Goal: Navigation & Orientation: Find specific page/section

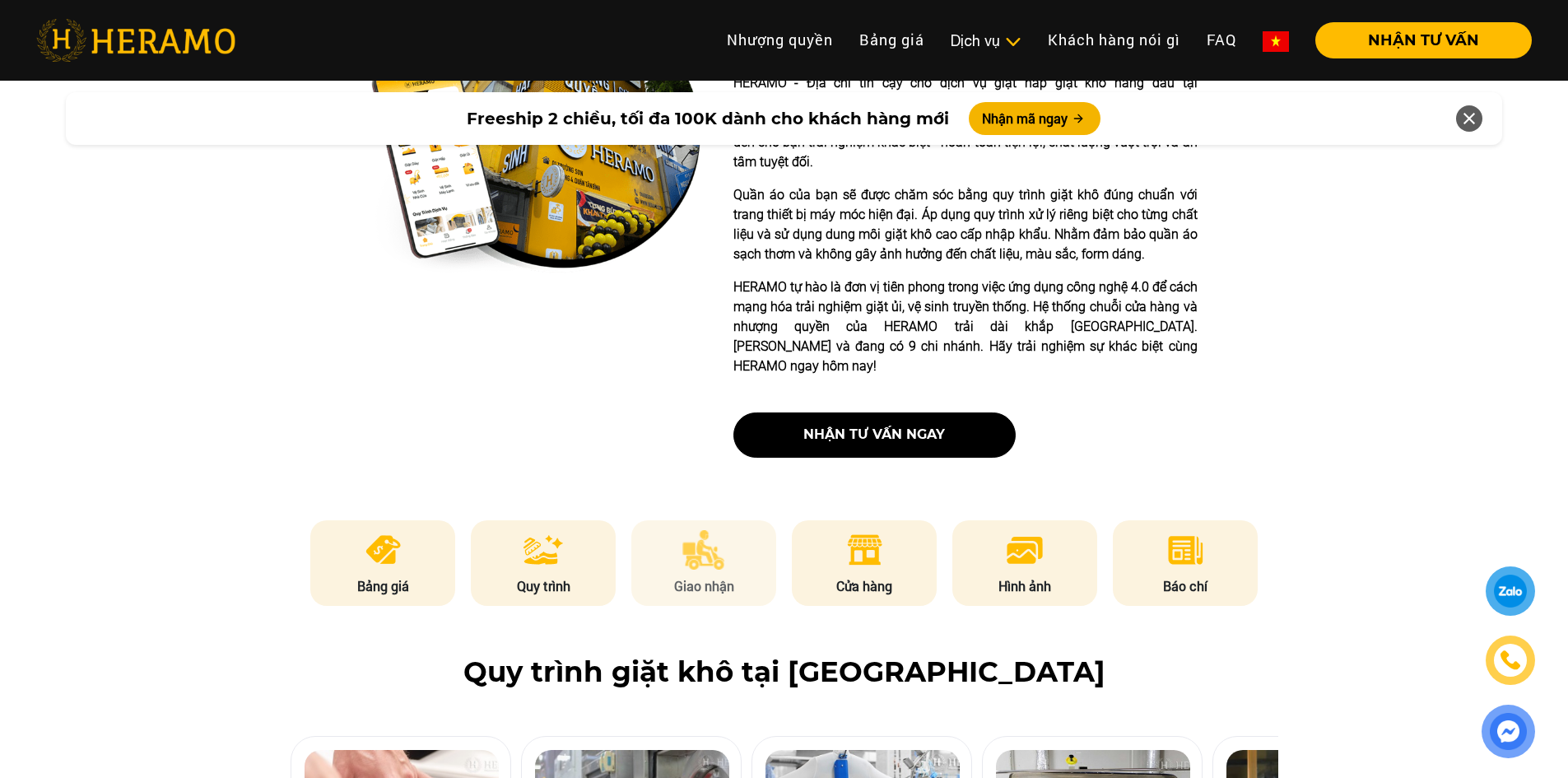
click at [708, 530] on img at bounding box center [704, 550] width 42 height 40
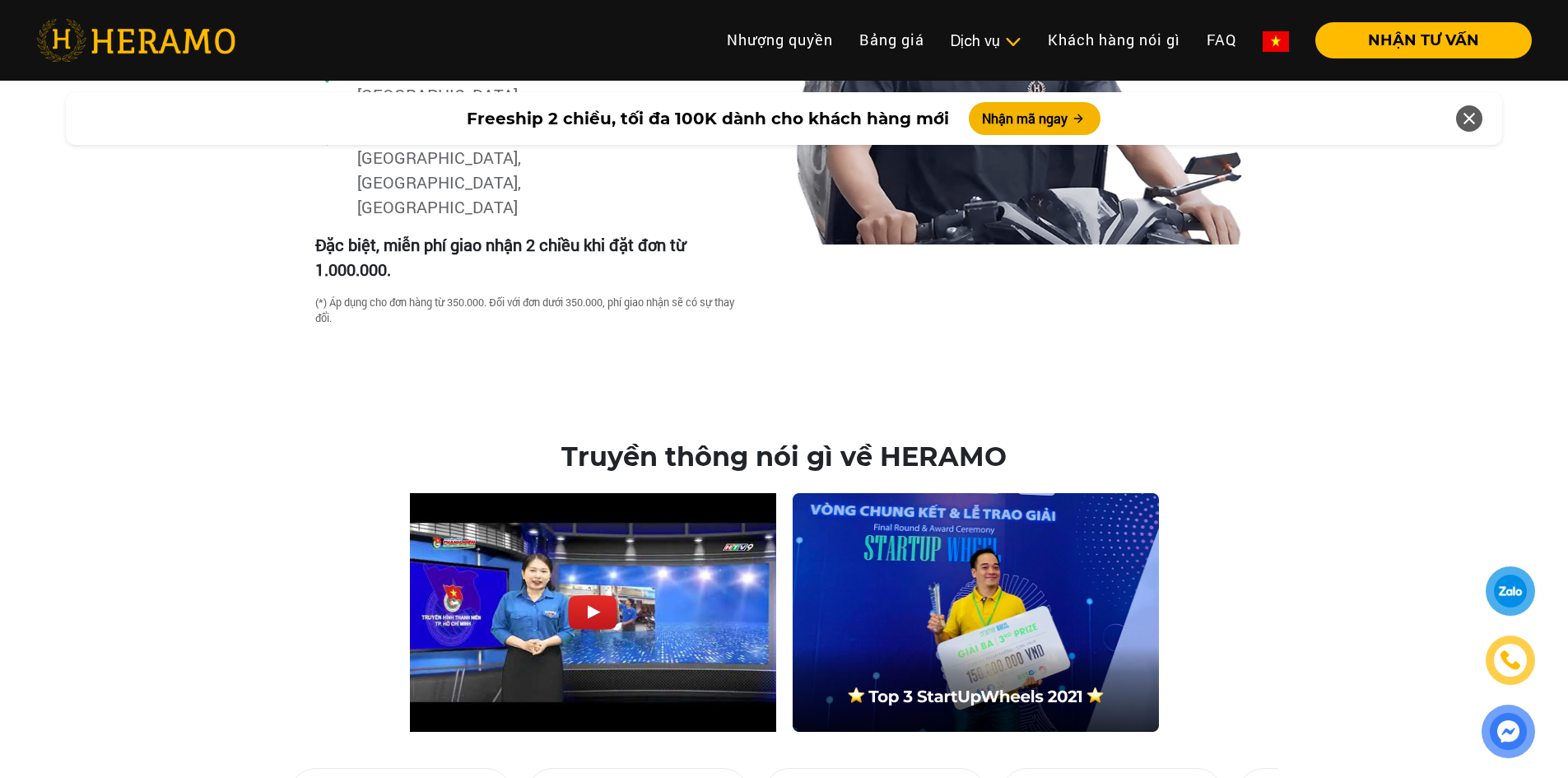
scroll to position [5013, 0]
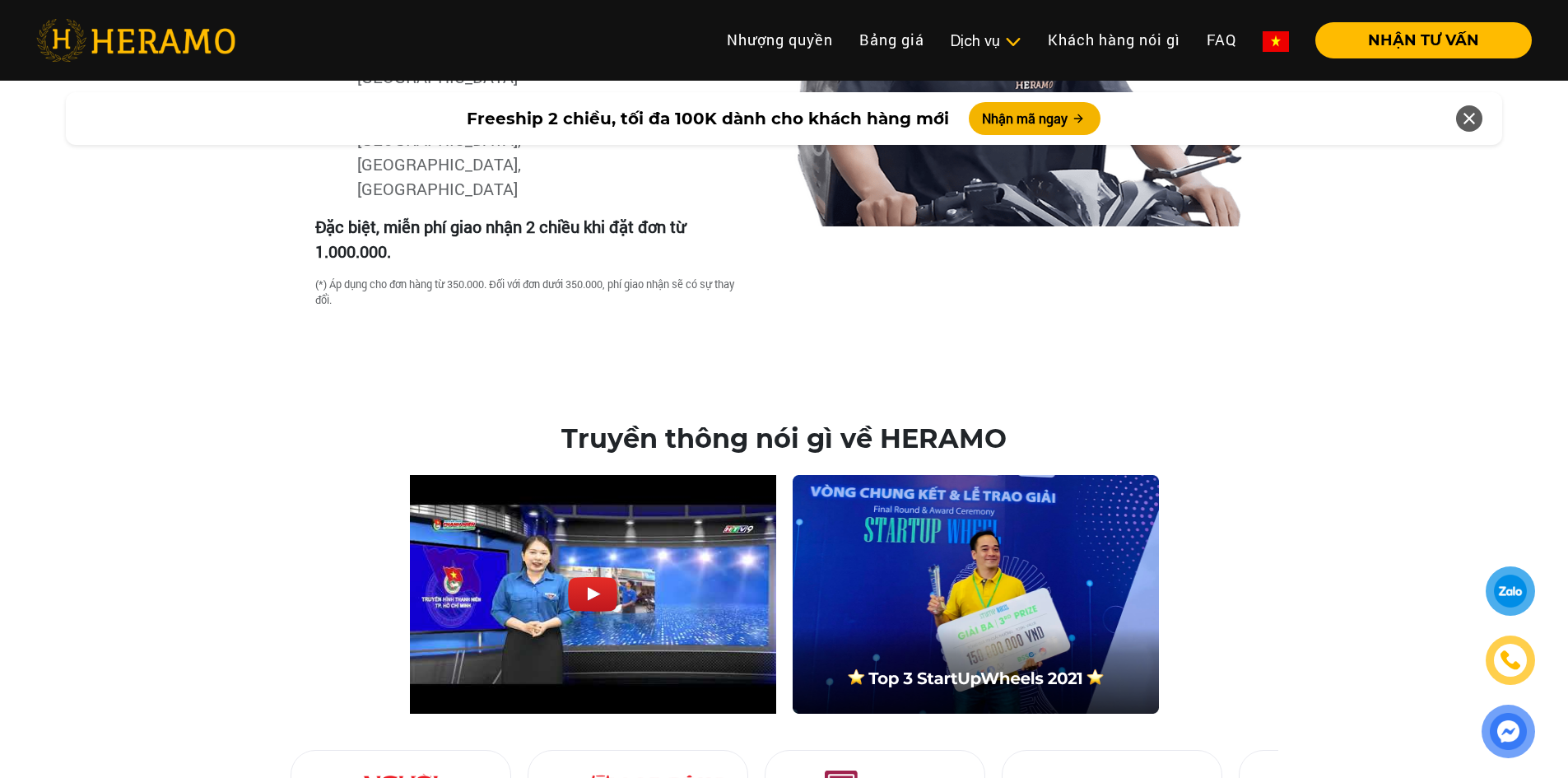
click at [1510, 577] on div at bounding box center [1510, 591] width 31 height 30
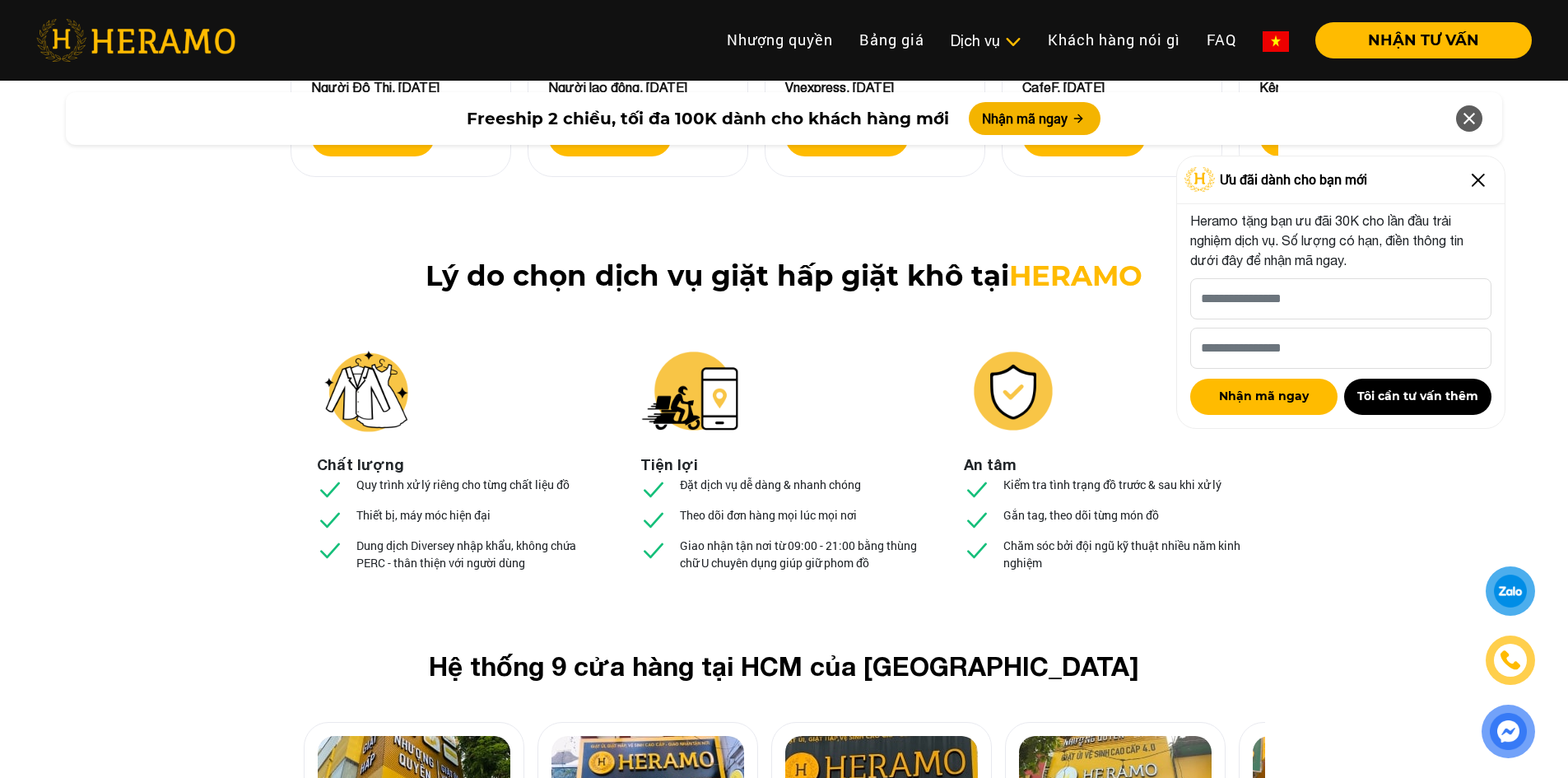
scroll to position [6001, 0]
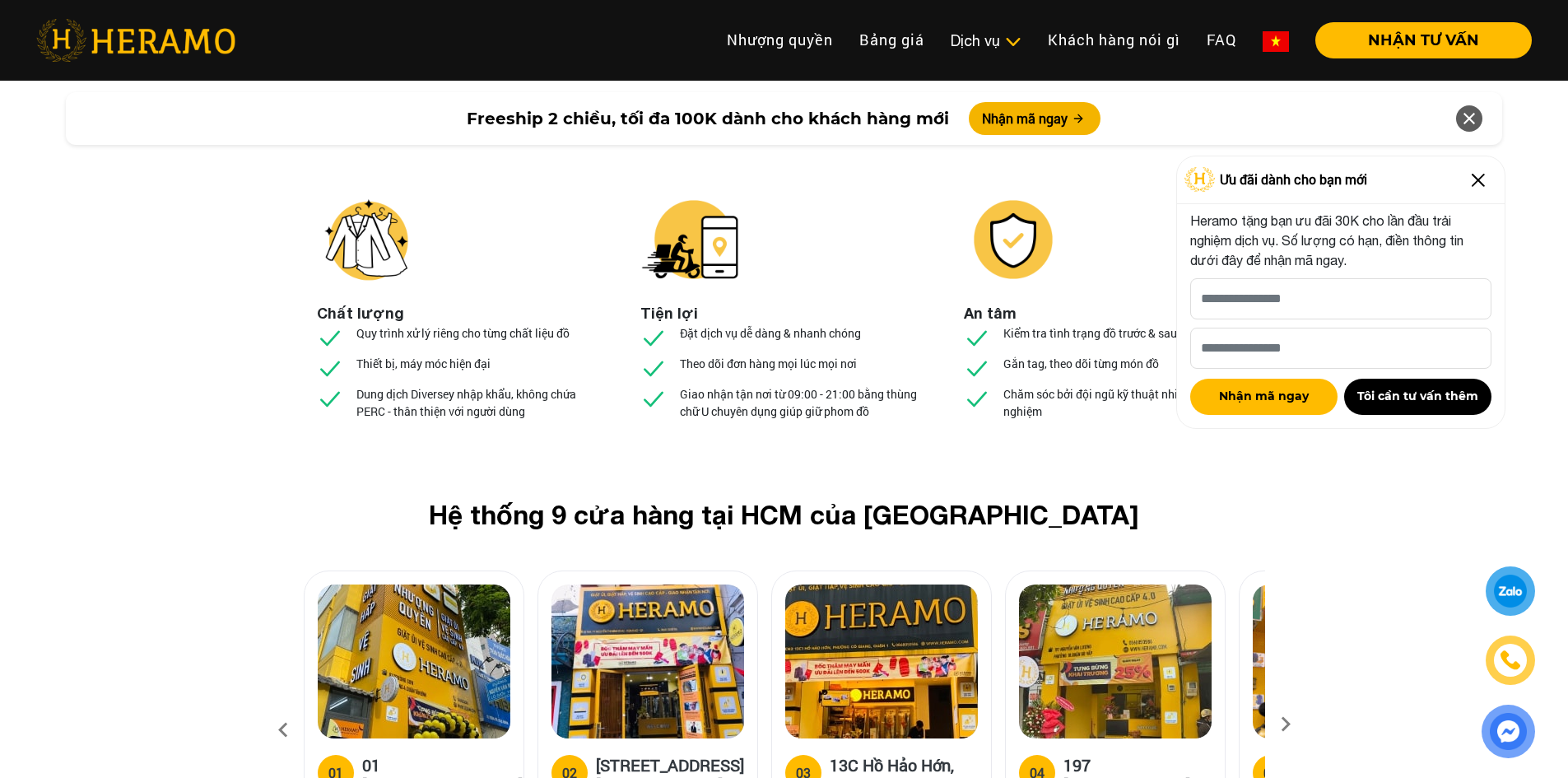
click at [660, 755] on h5 "18A/71 Nguyễn Thị Minh Khai, Q.1" at bounding box center [670, 774] width 148 height 40
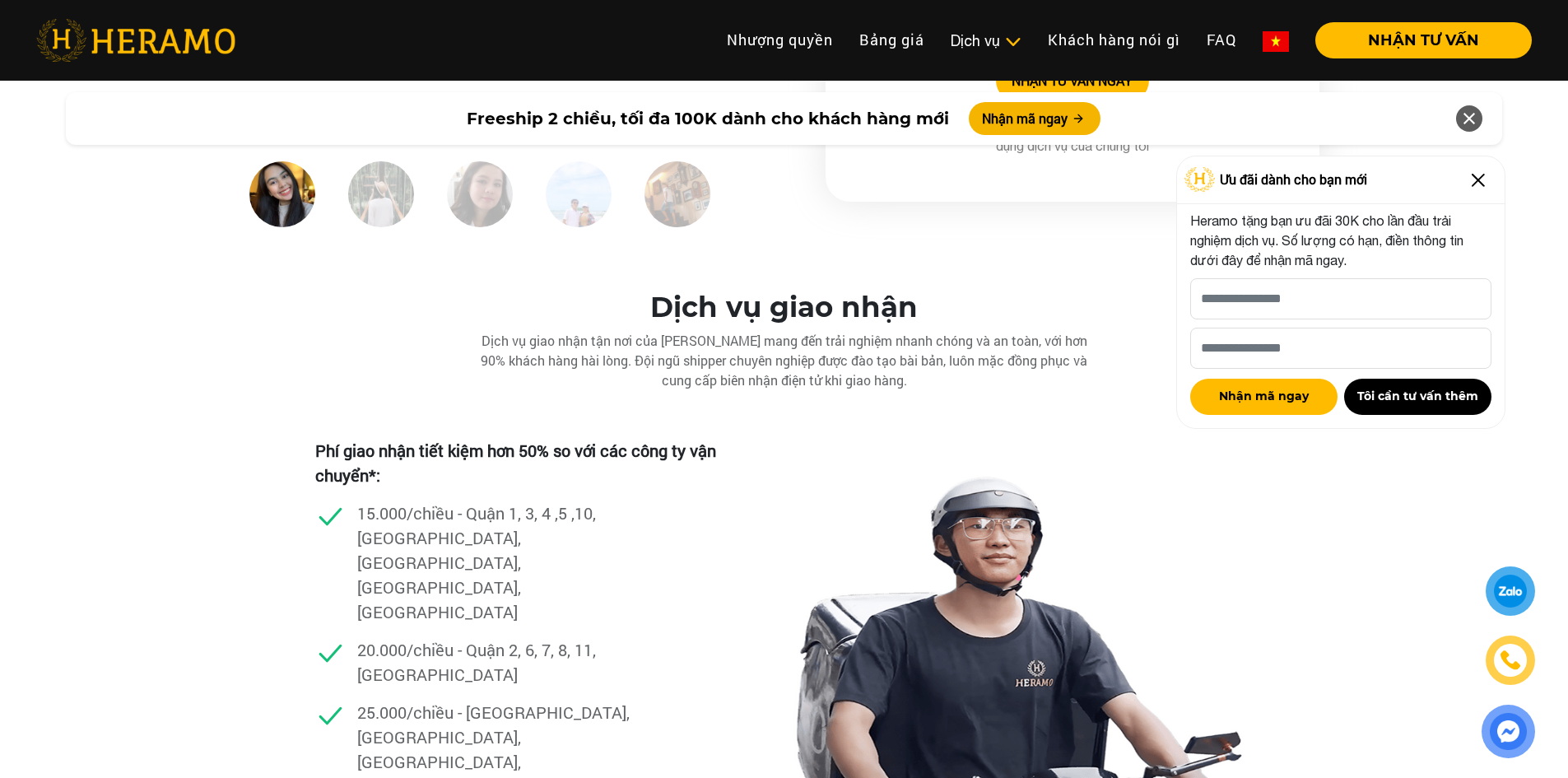
scroll to position [4354, 0]
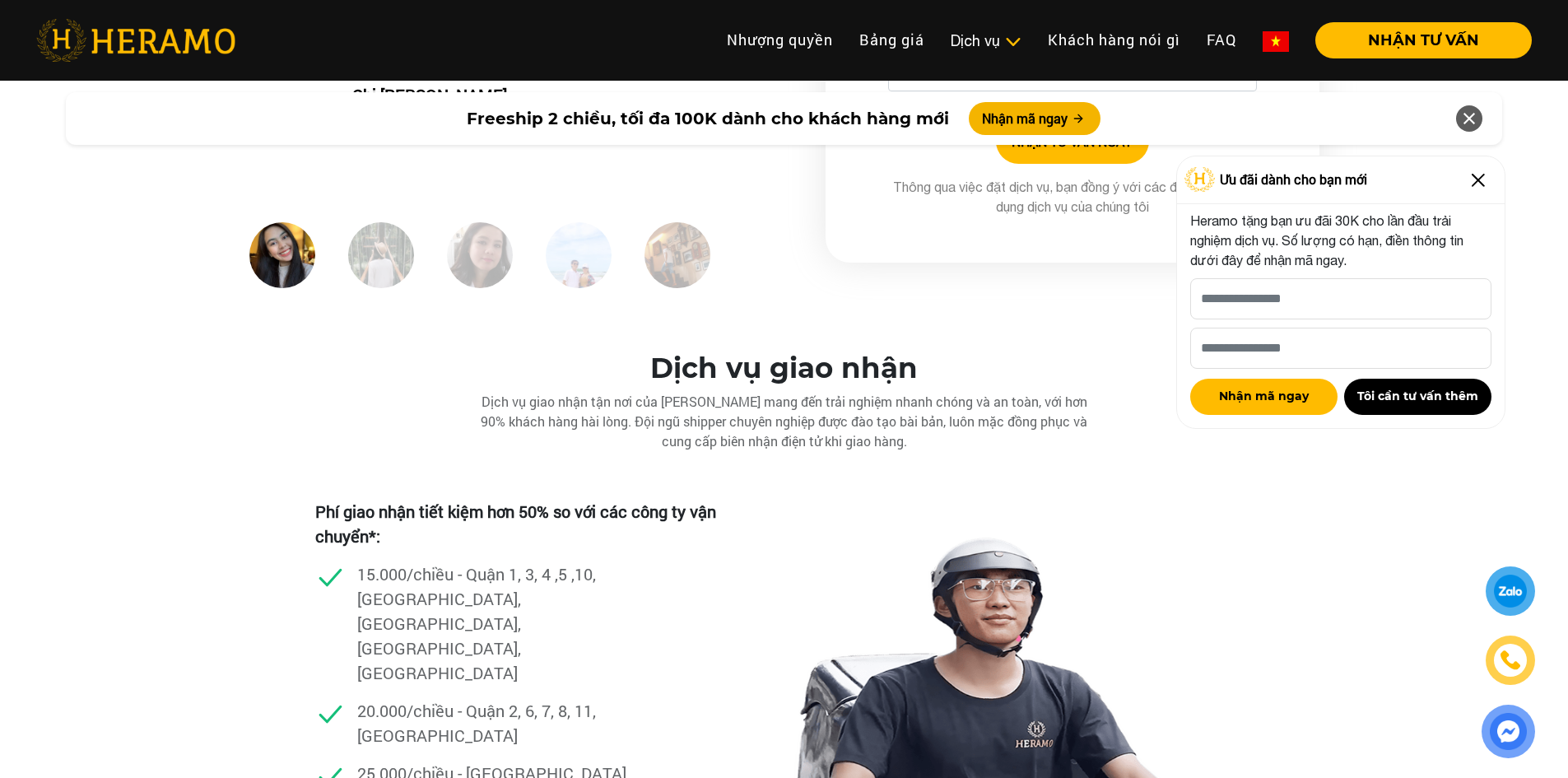
click at [1480, 175] on img at bounding box center [1479, 180] width 27 height 27
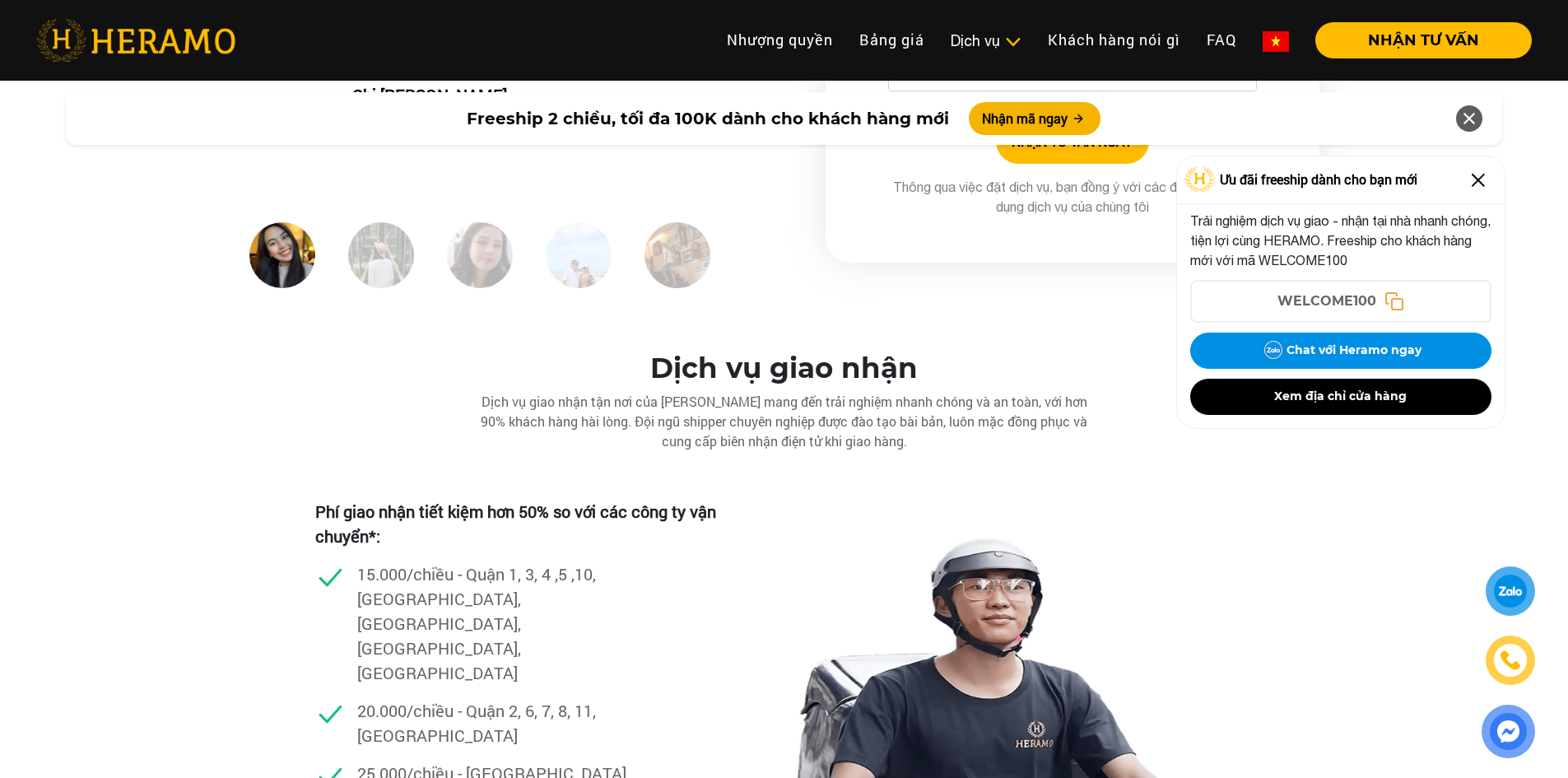
click at [1480, 183] on img at bounding box center [1479, 180] width 27 height 27
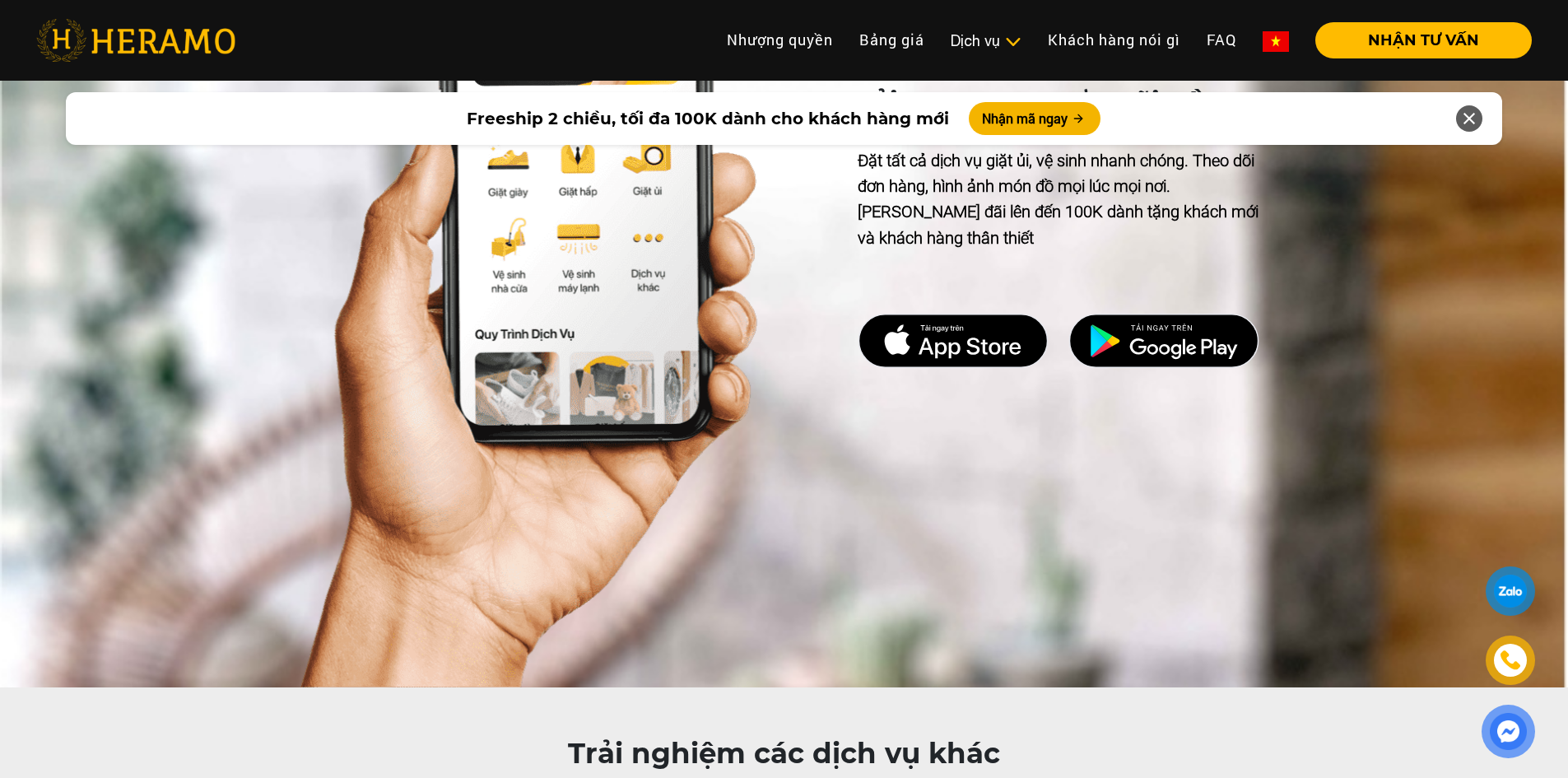
scroll to position [7977, 0]
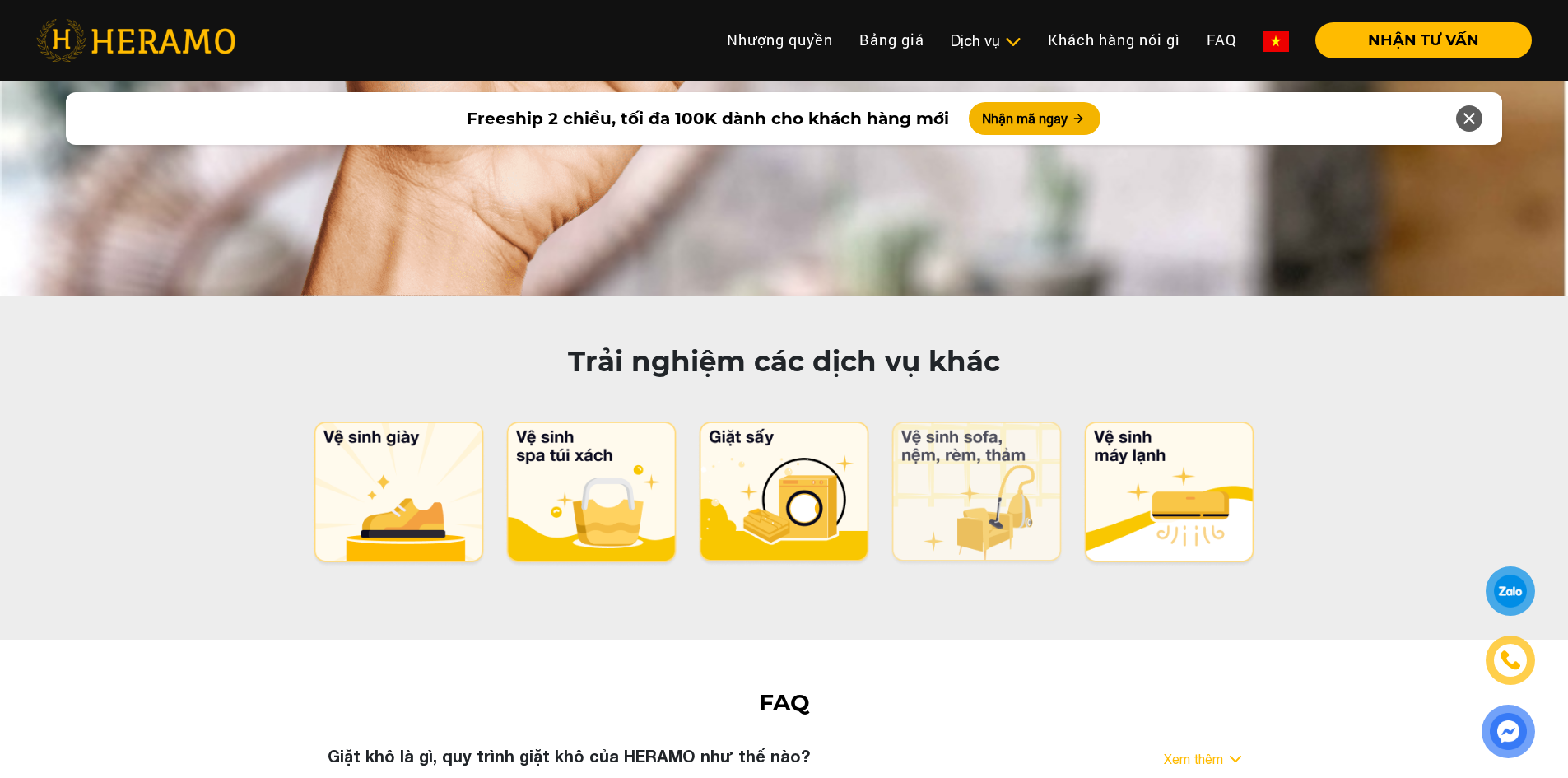
click at [1019, 422] on img at bounding box center [977, 494] width 173 height 145
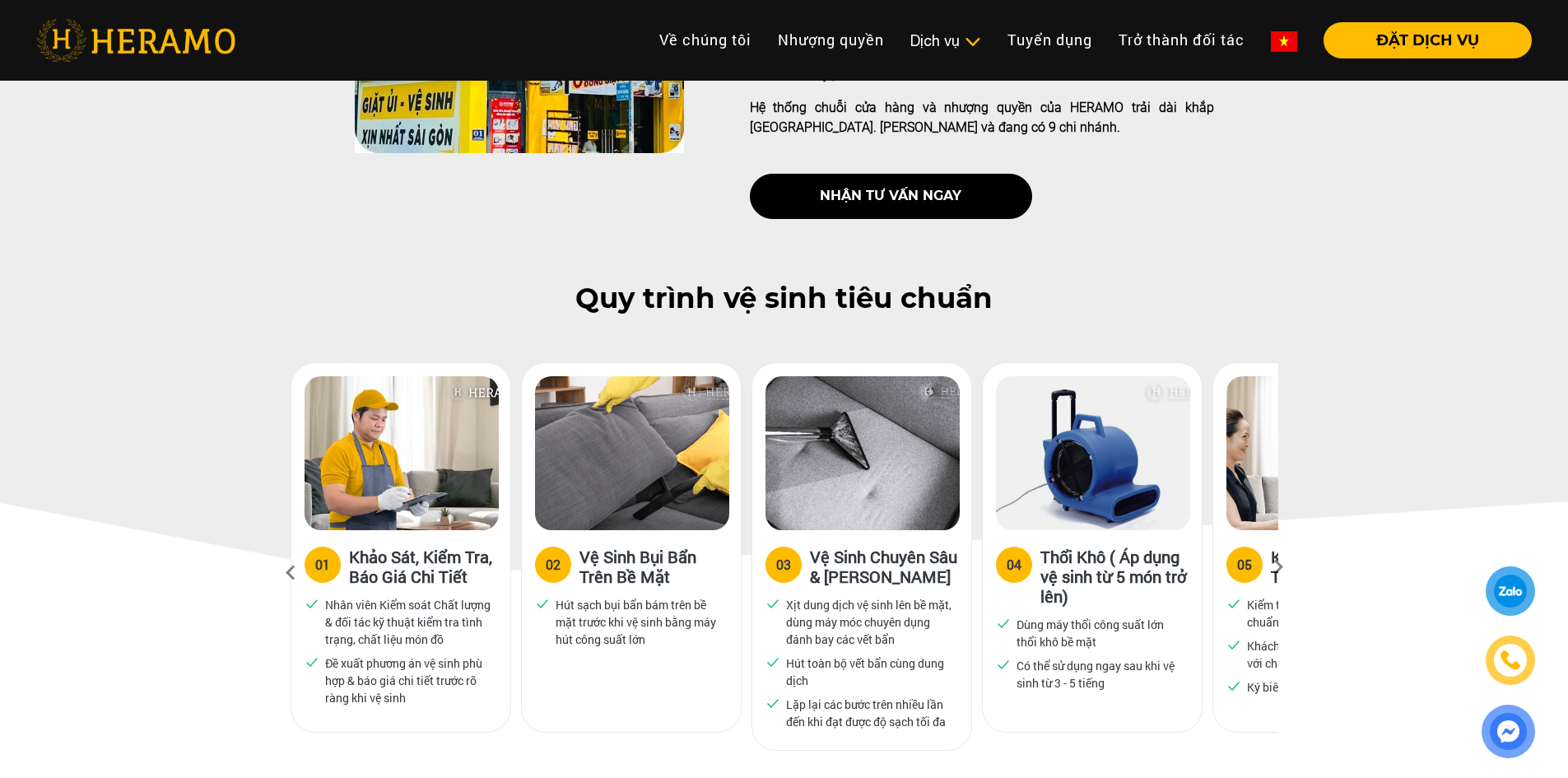
scroll to position [823, 0]
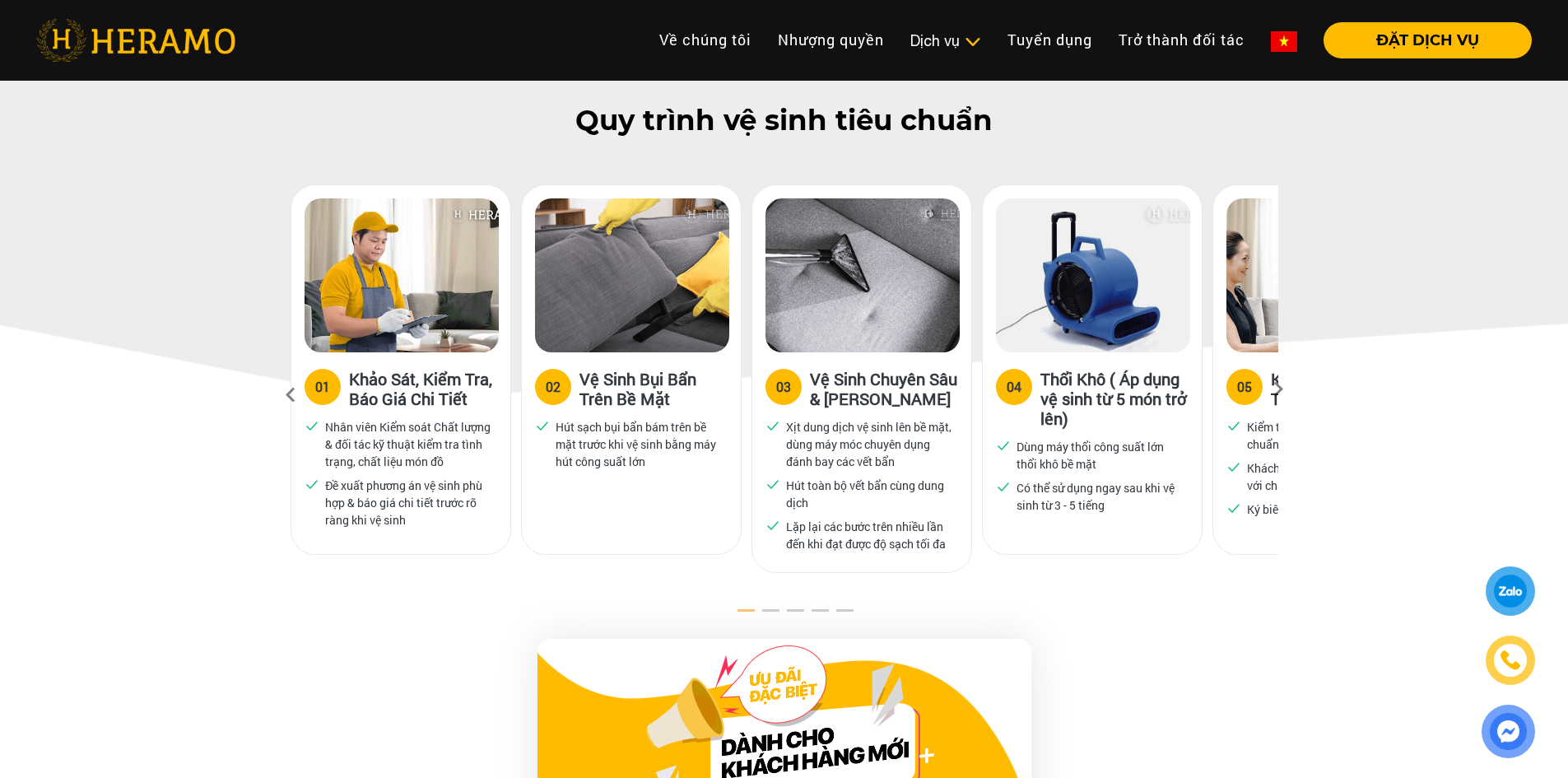
click at [1275, 389] on icon at bounding box center [1278, 394] width 30 height 11
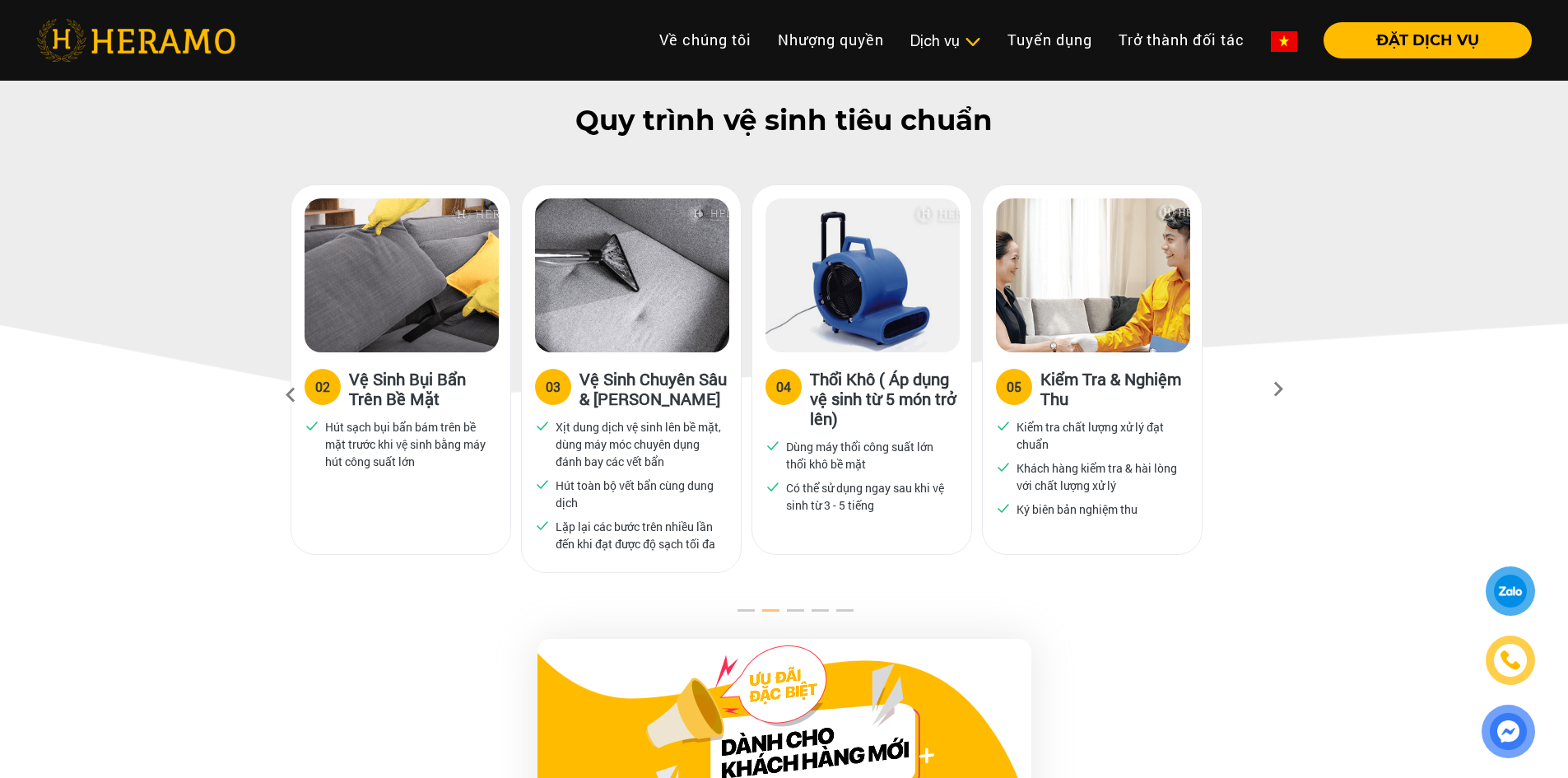
click at [1275, 389] on icon at bounding box center [1278, 394] width 30 height 11
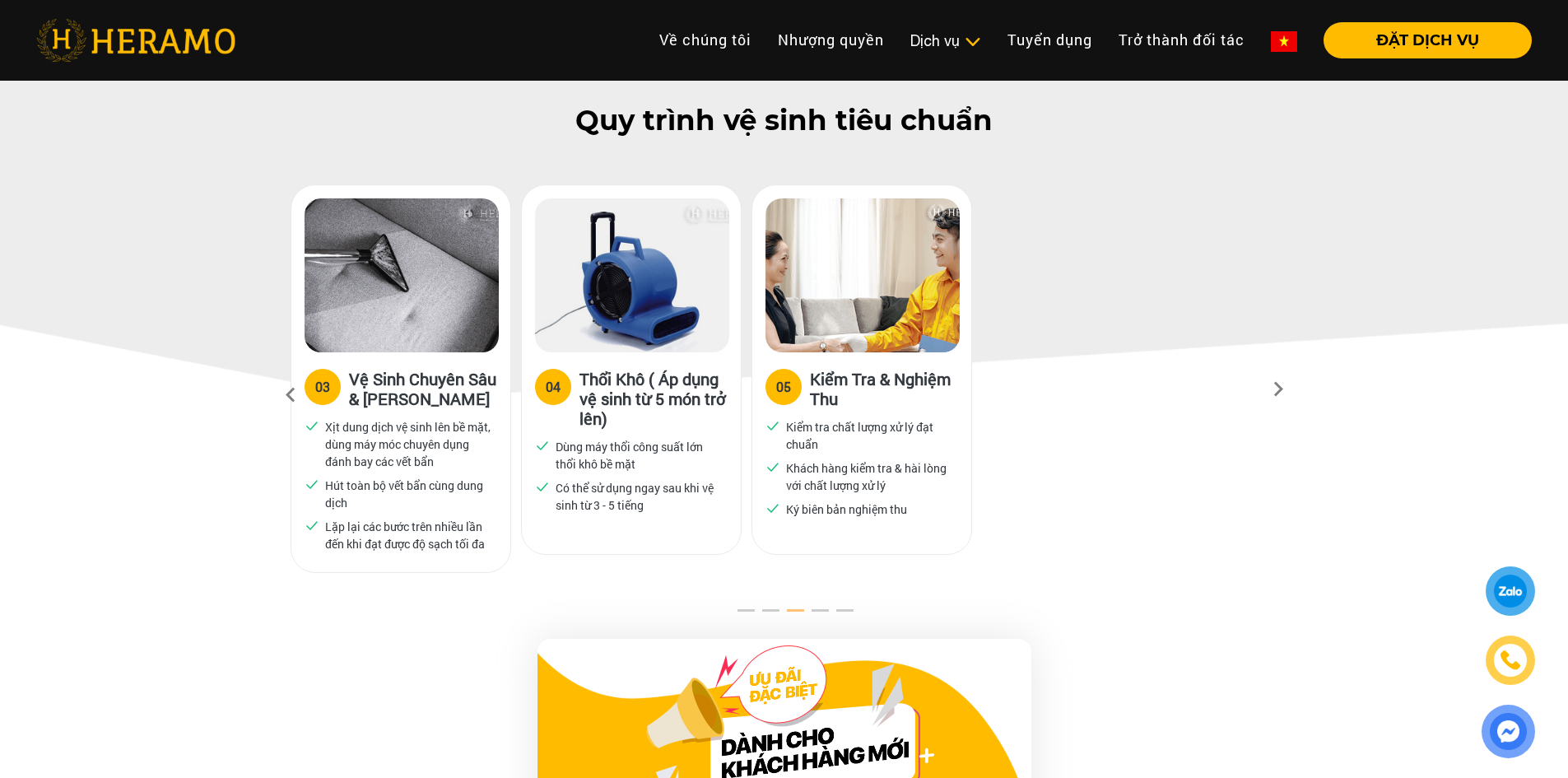
click at [1275, 389] on icon at bounding box center [1278, 394] width 30 height 11
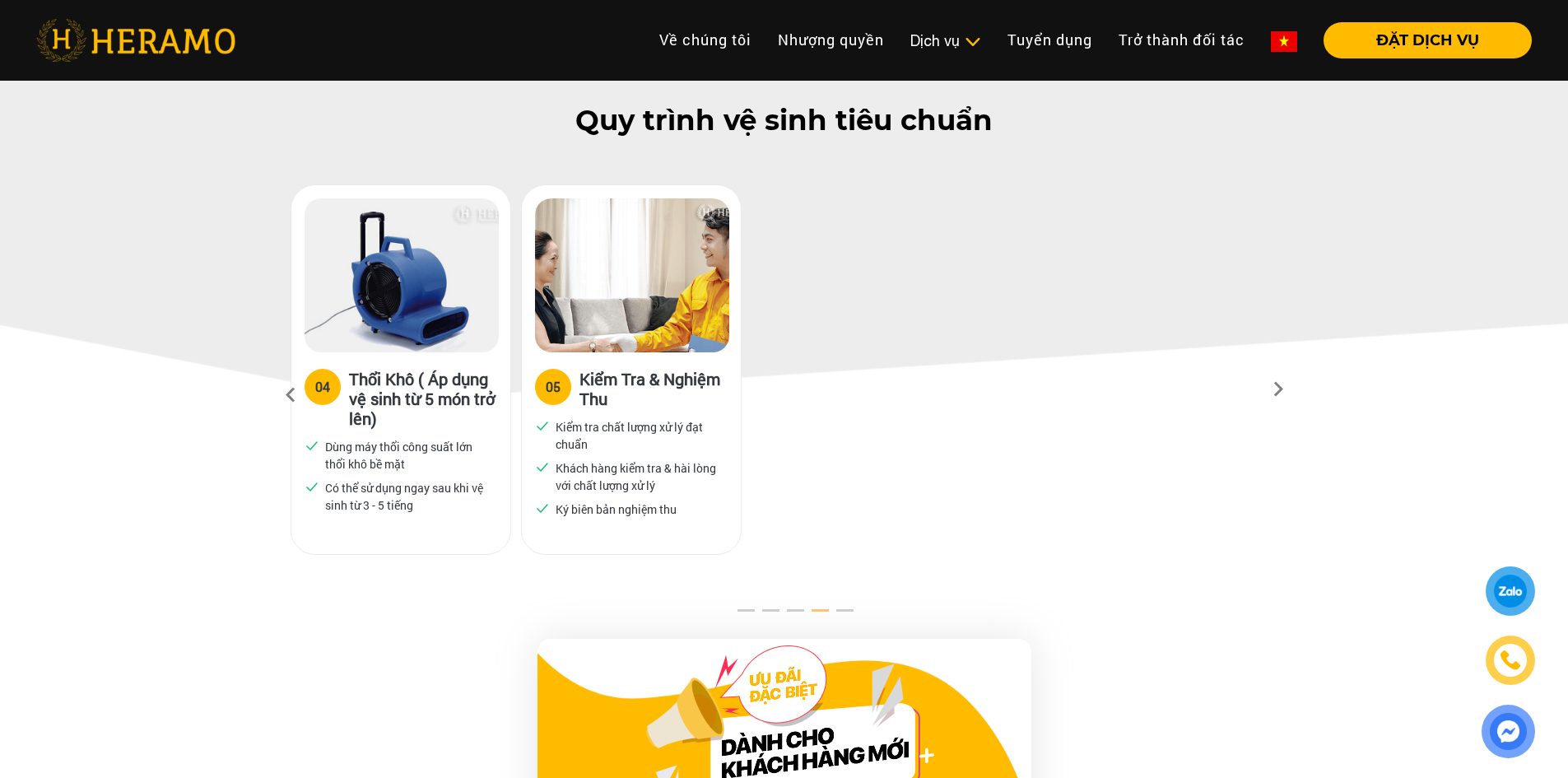
click at [290, 373] on icon at bounding box center [291, 395] width 30 height 44
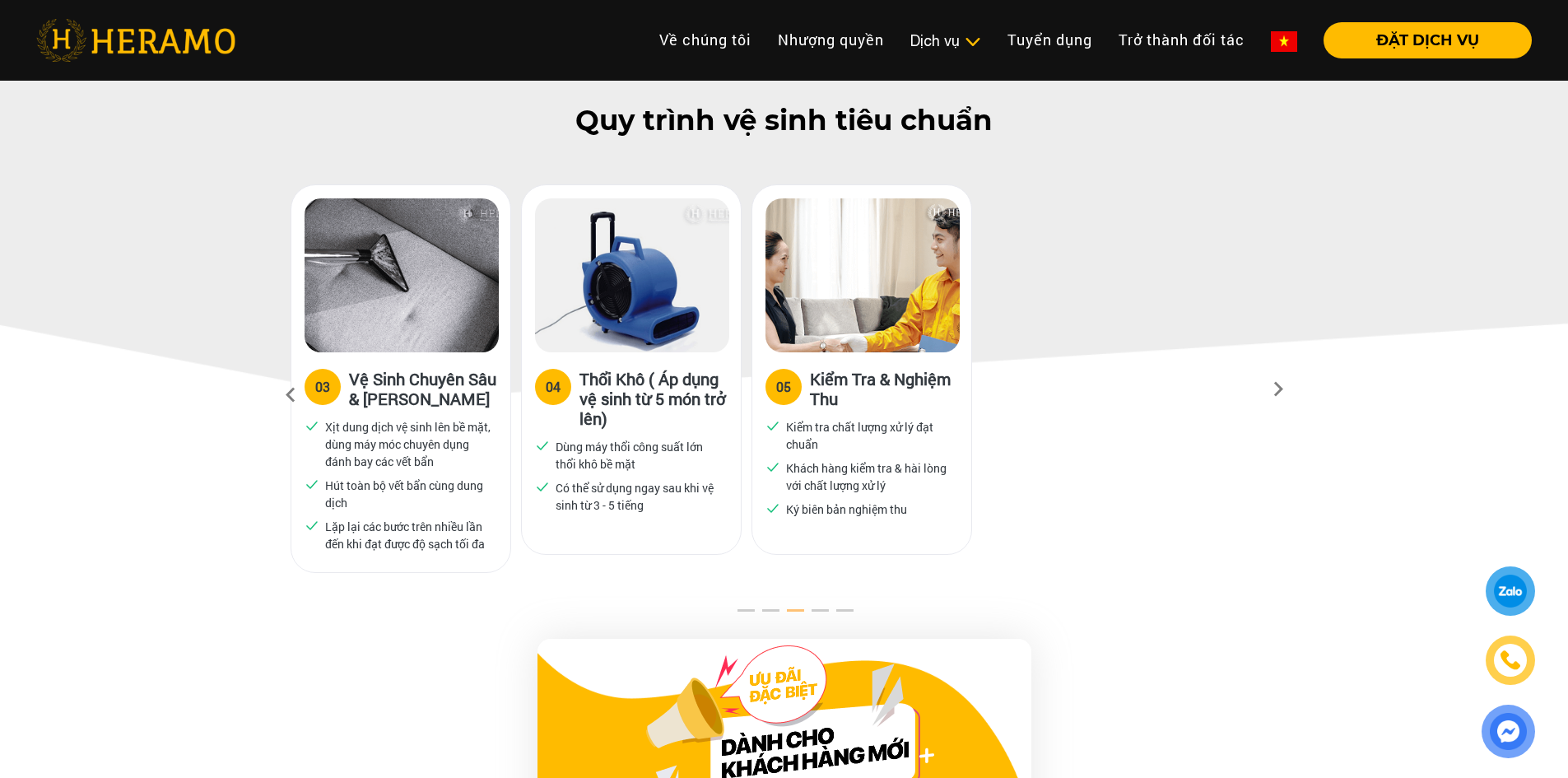
click at [290, 373] on icon at bounding box center [291, 395] width 30 height 44
click at [279, 376] on icon at bounding box center [291, 395] width 30 height 44
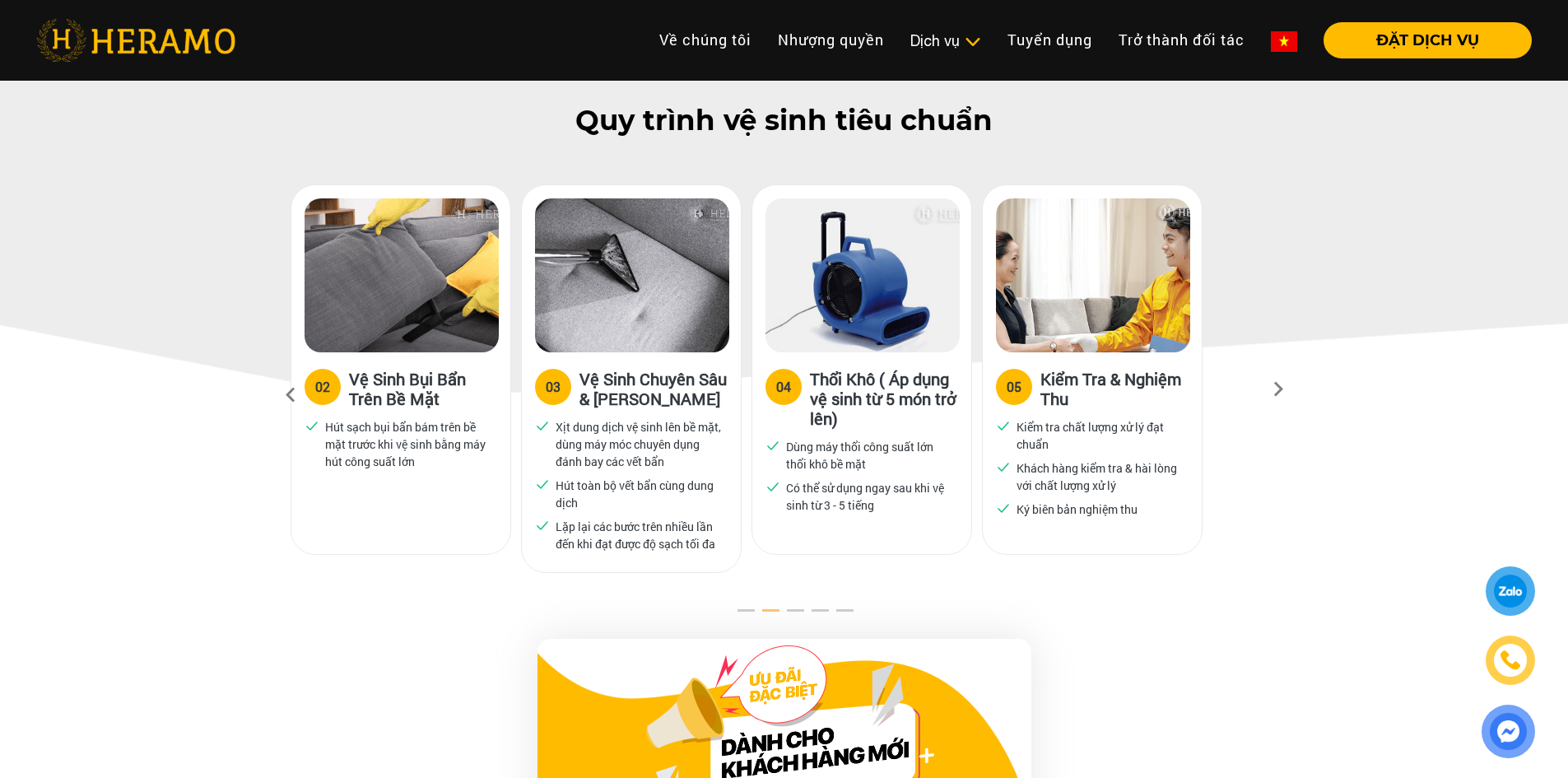
click at [279, 376] on icon at bounding box center [291, 395] width 30 height 44
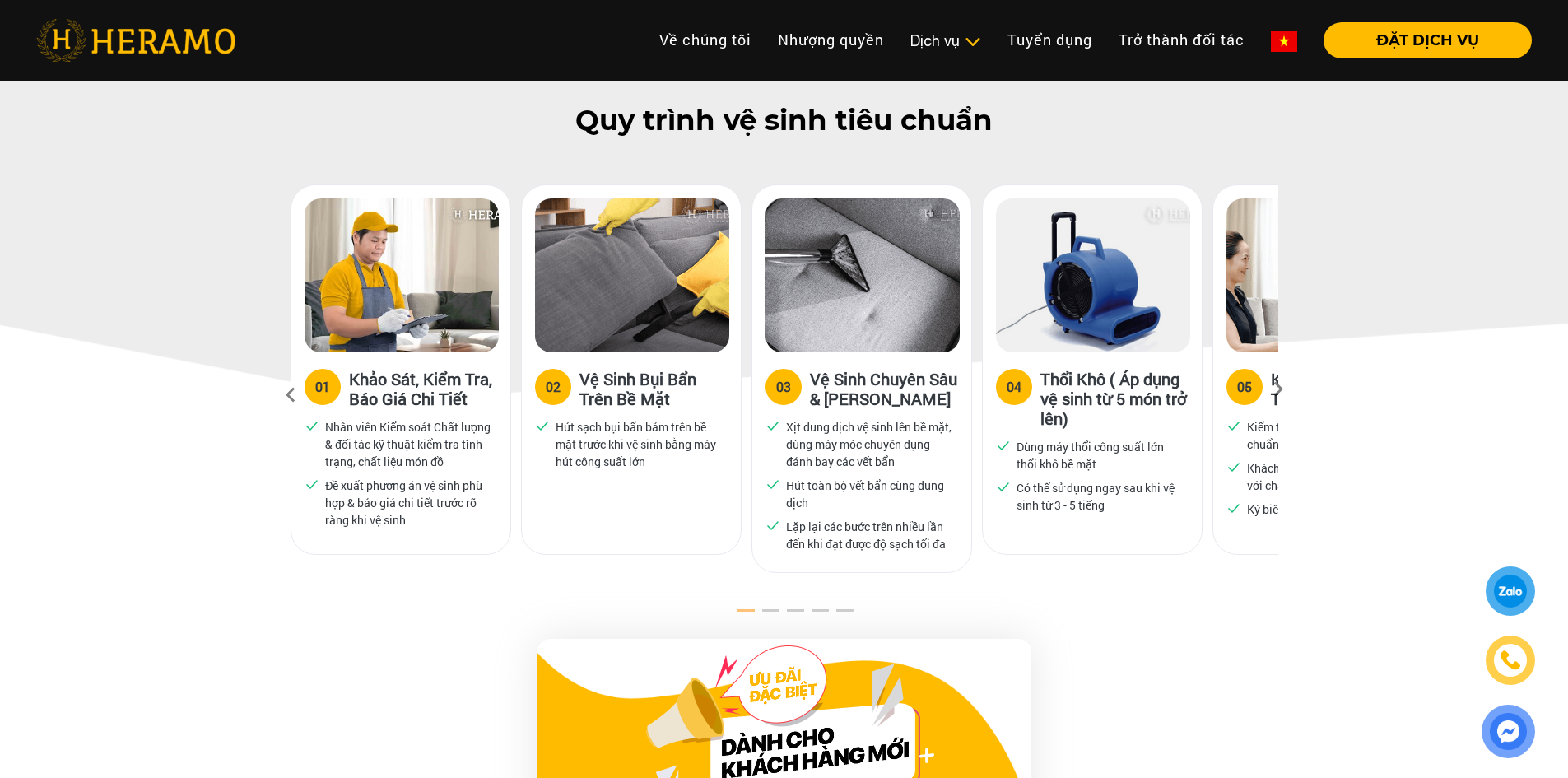
click at [279, 376] on icon at bounding box center [291, 395] width 30 height 44
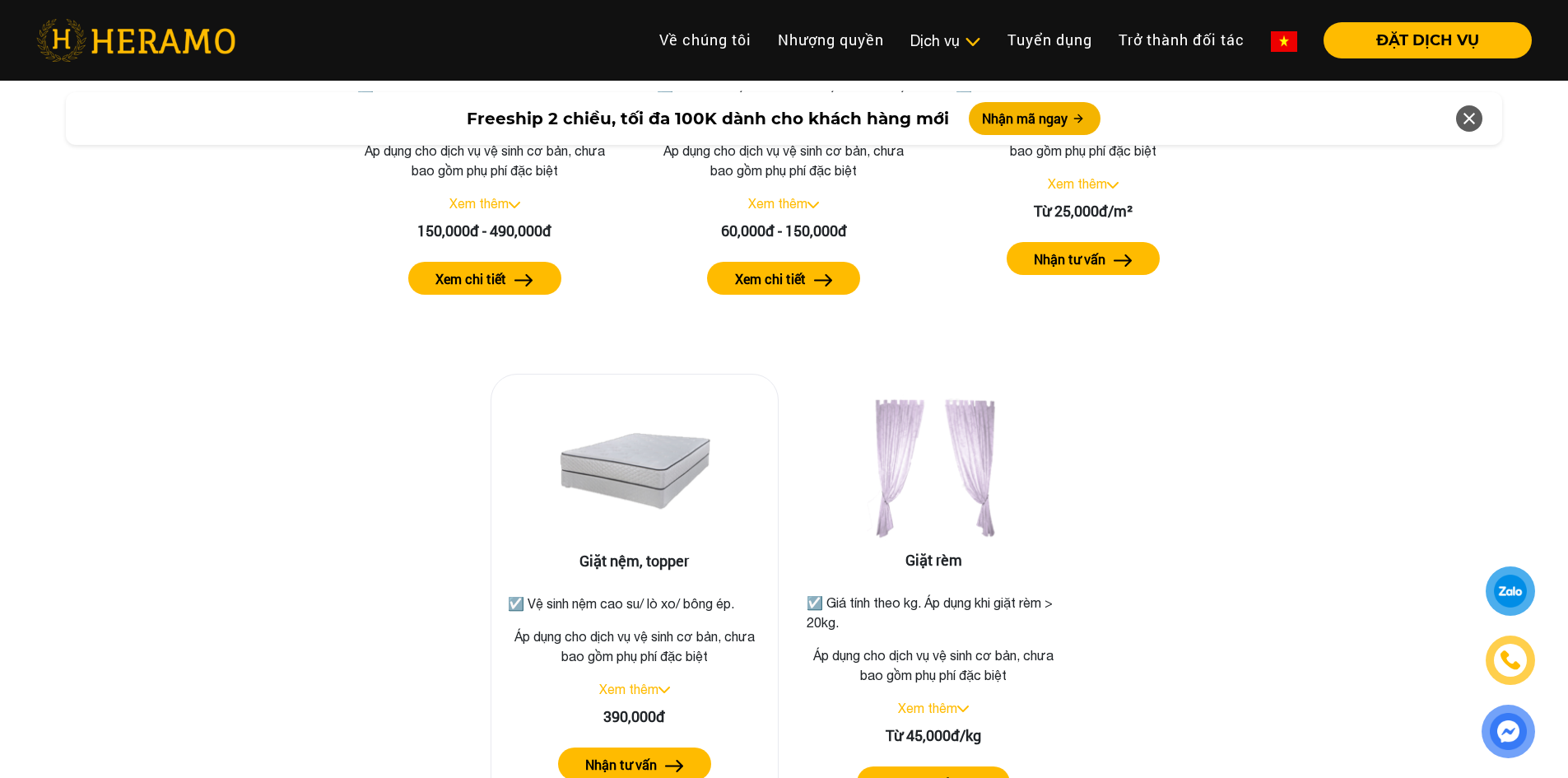
scroll to position [2388, 0]
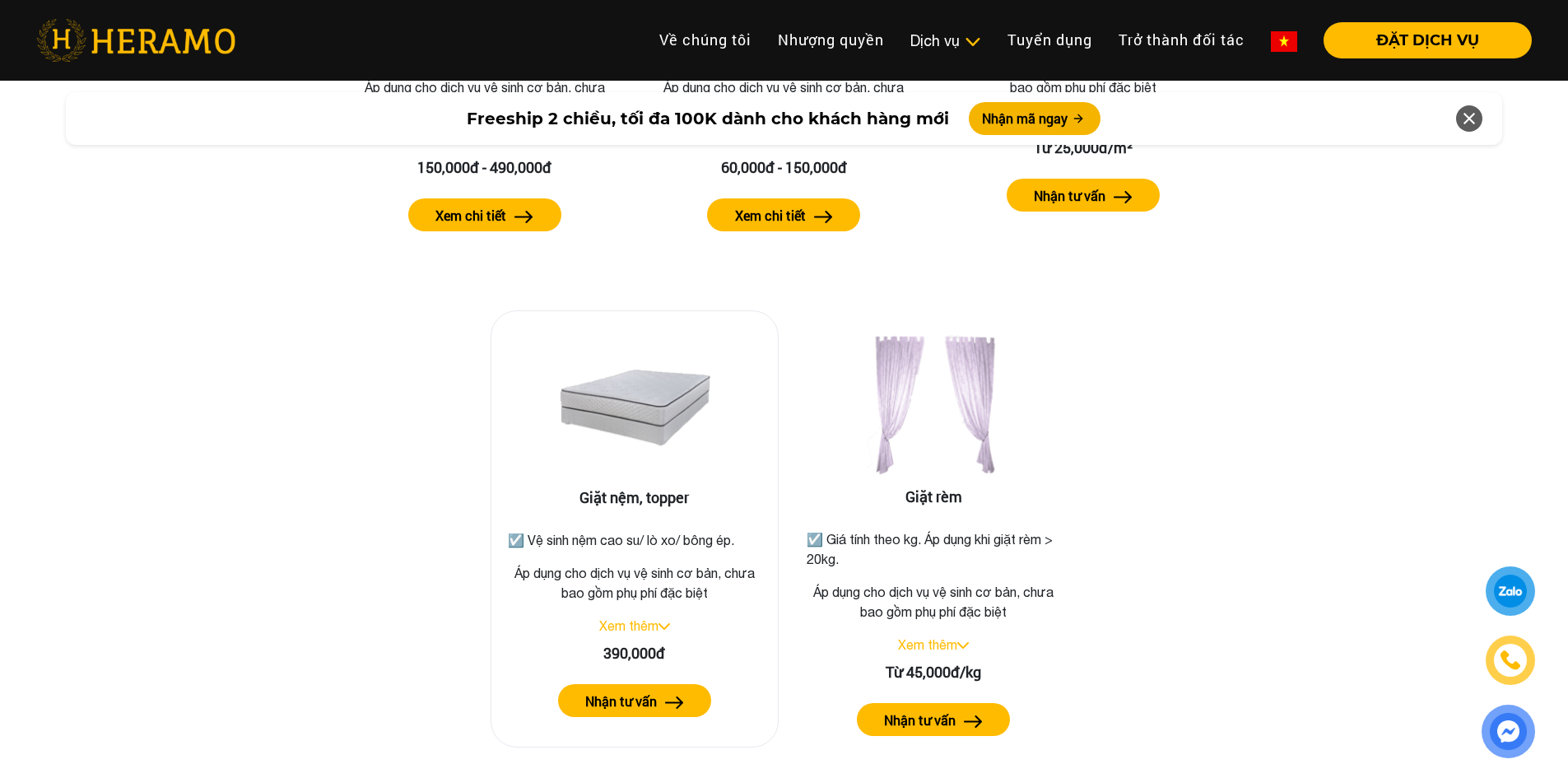
click at [620, 618] on link "Xem thêm" at bounding box center [628, 625] width 59 height 15
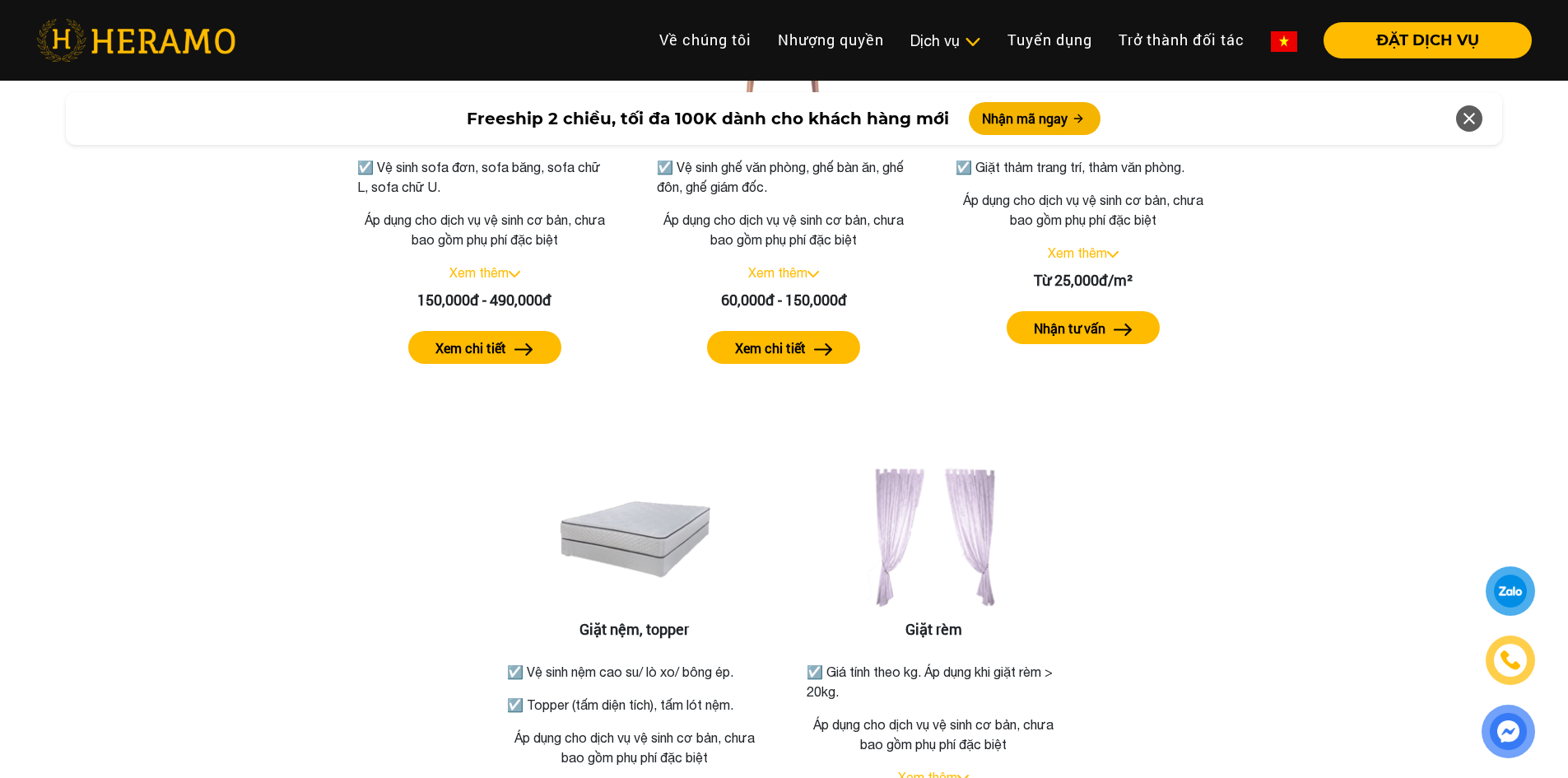
scroll to position [2223, 0]
